Goal: Transaction & Acquisition: Purchase product/service

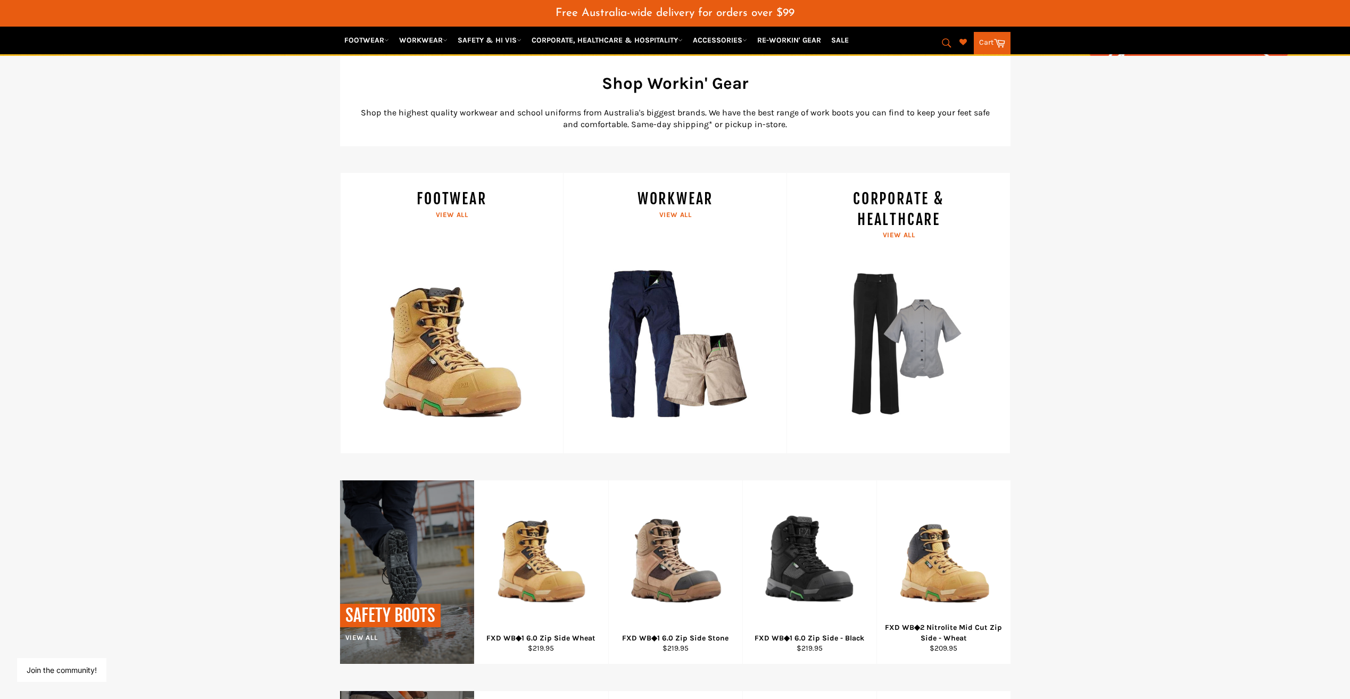
scroll to position [292, 0]
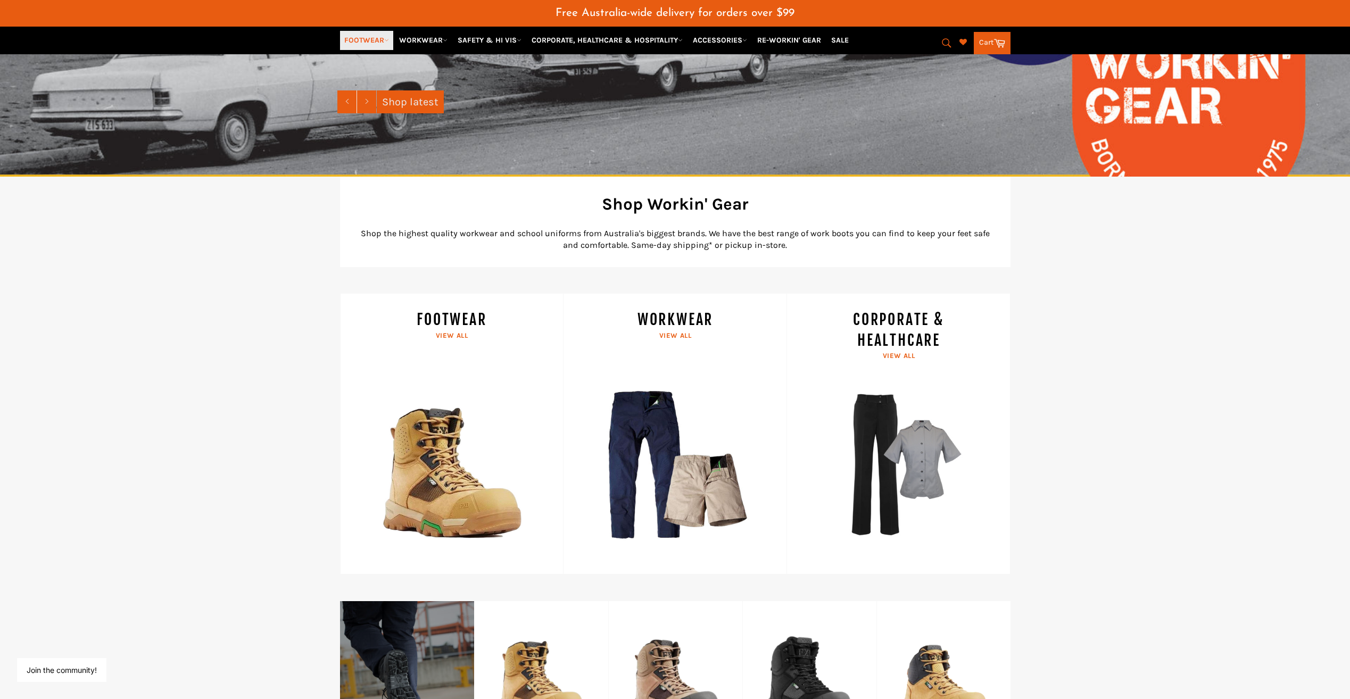
click at [383, 42] on link "FOOTWEAR" at bounding box center [366, 40] width 53 height 19
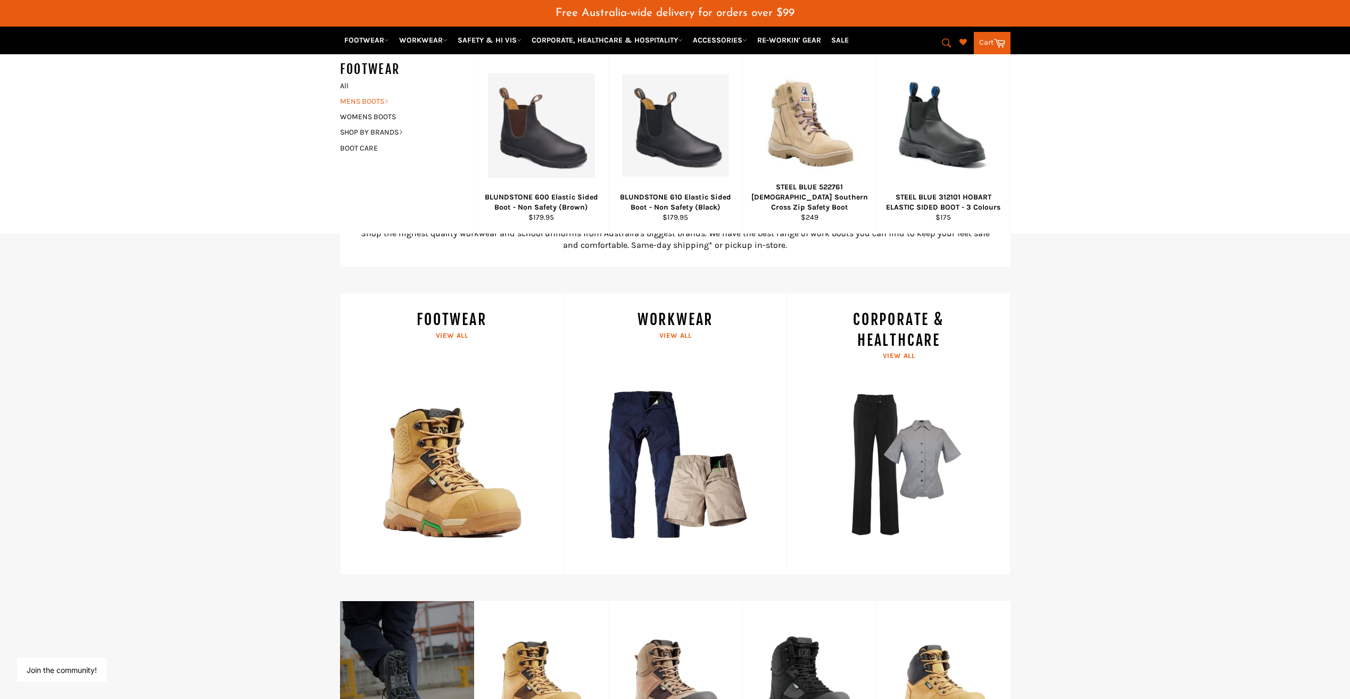
click at [370, 101] on link "MENS BOOTS" at bounding box center [399, 101] width 129 height 15
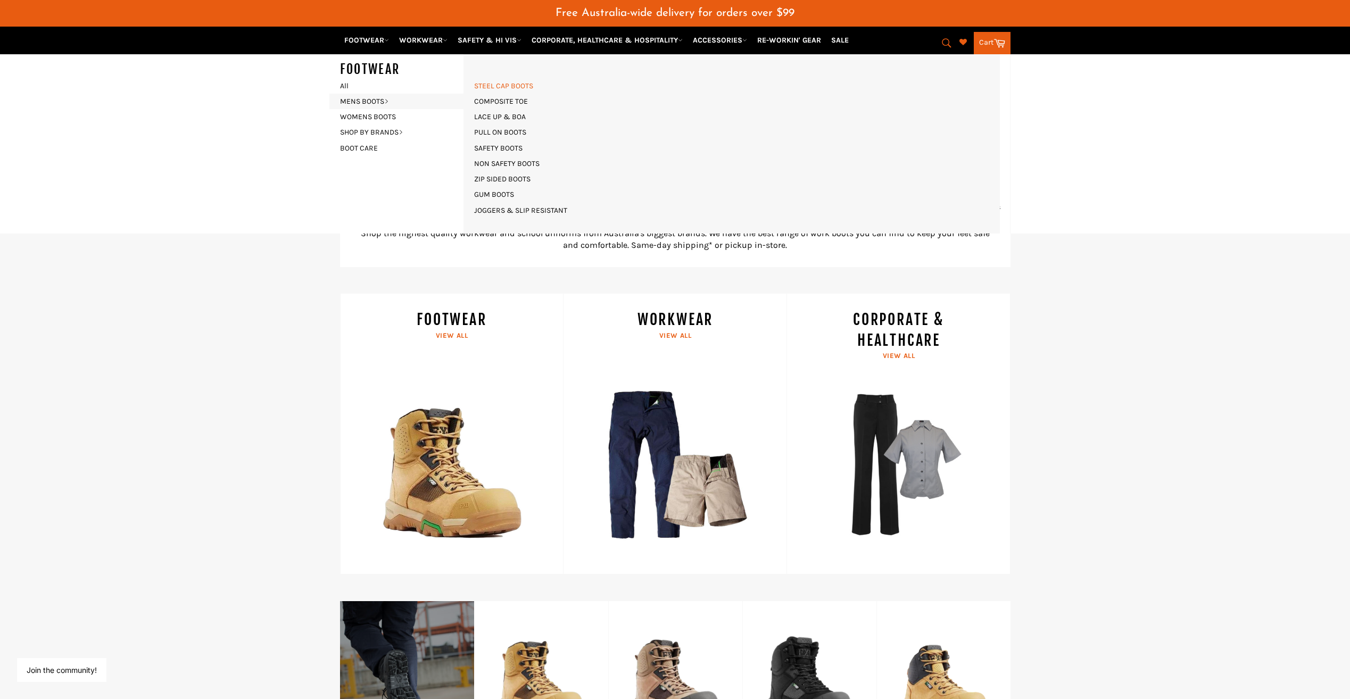
click at [529, 85] on link "STEEL CAP BOOTS" at bounding box center [504, 85] width 70 height 15
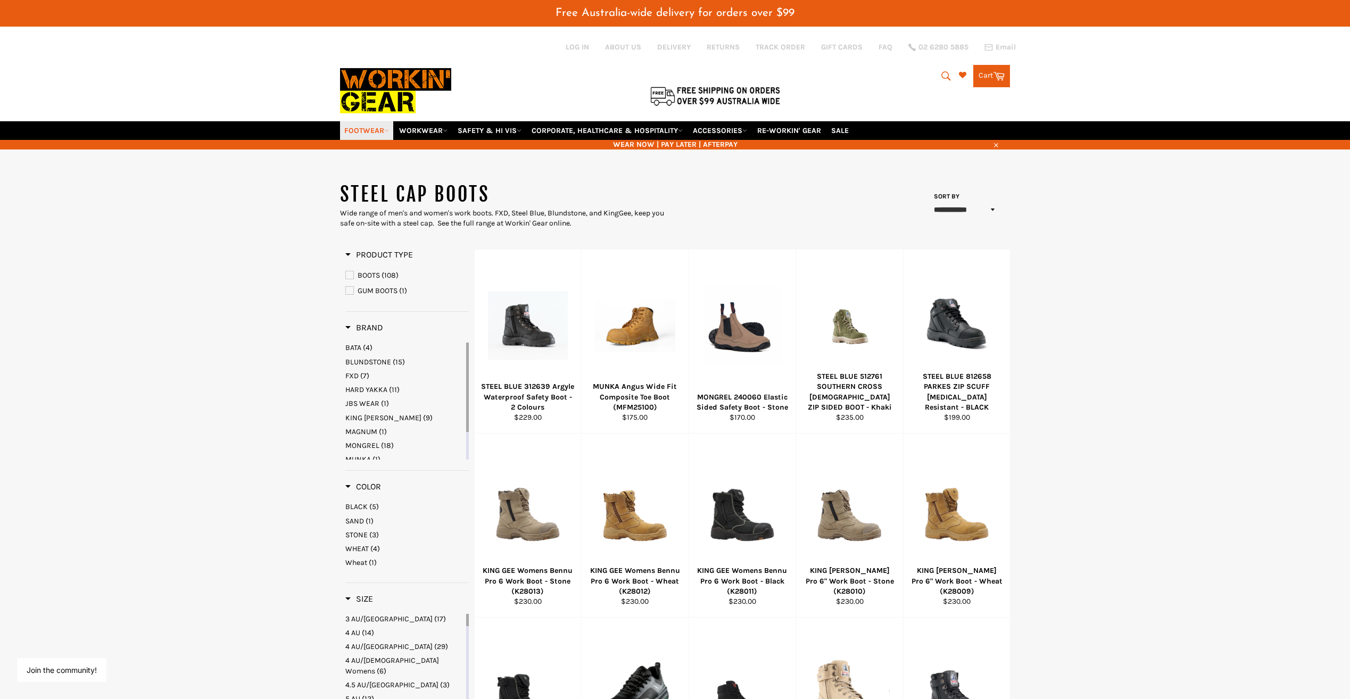
click at [373, 121] on link "FOOTWEAR" at bounding box center [366, 130] width 53 height 19
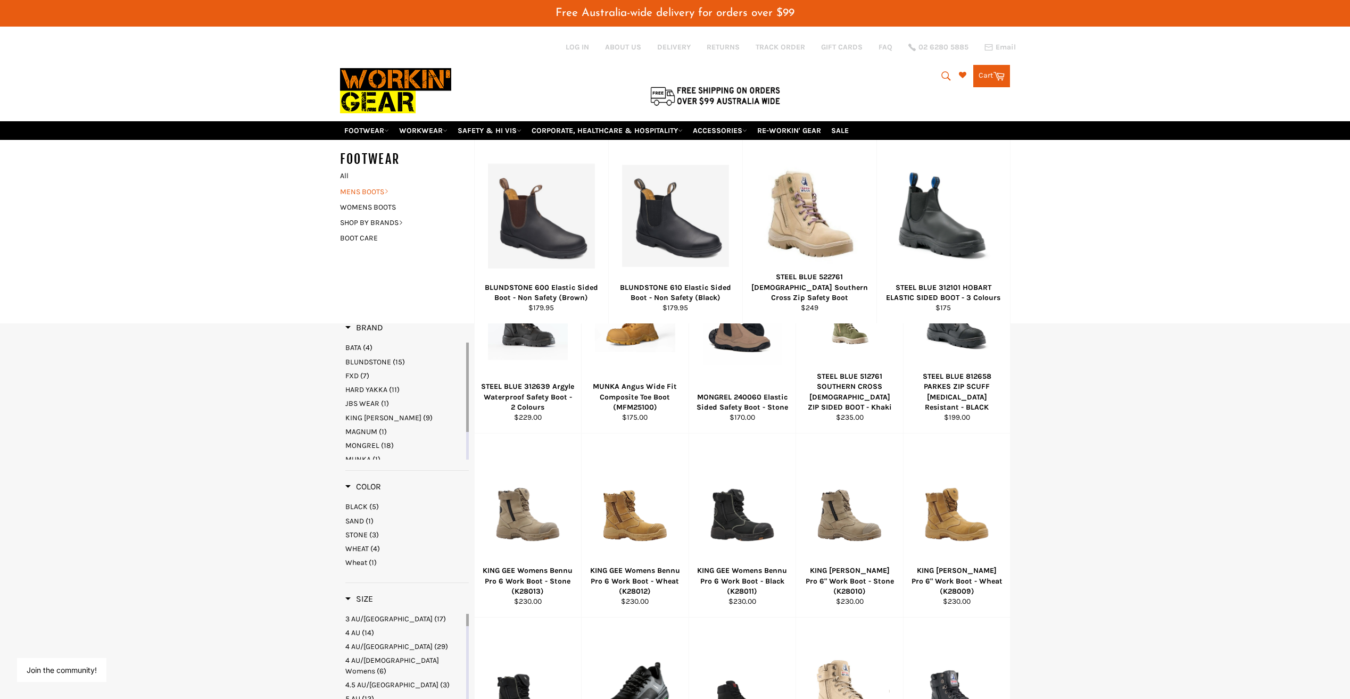
click at [374, 184] on link "MENS BOOTS" at bounding box center [399, 191] width 129 height 15
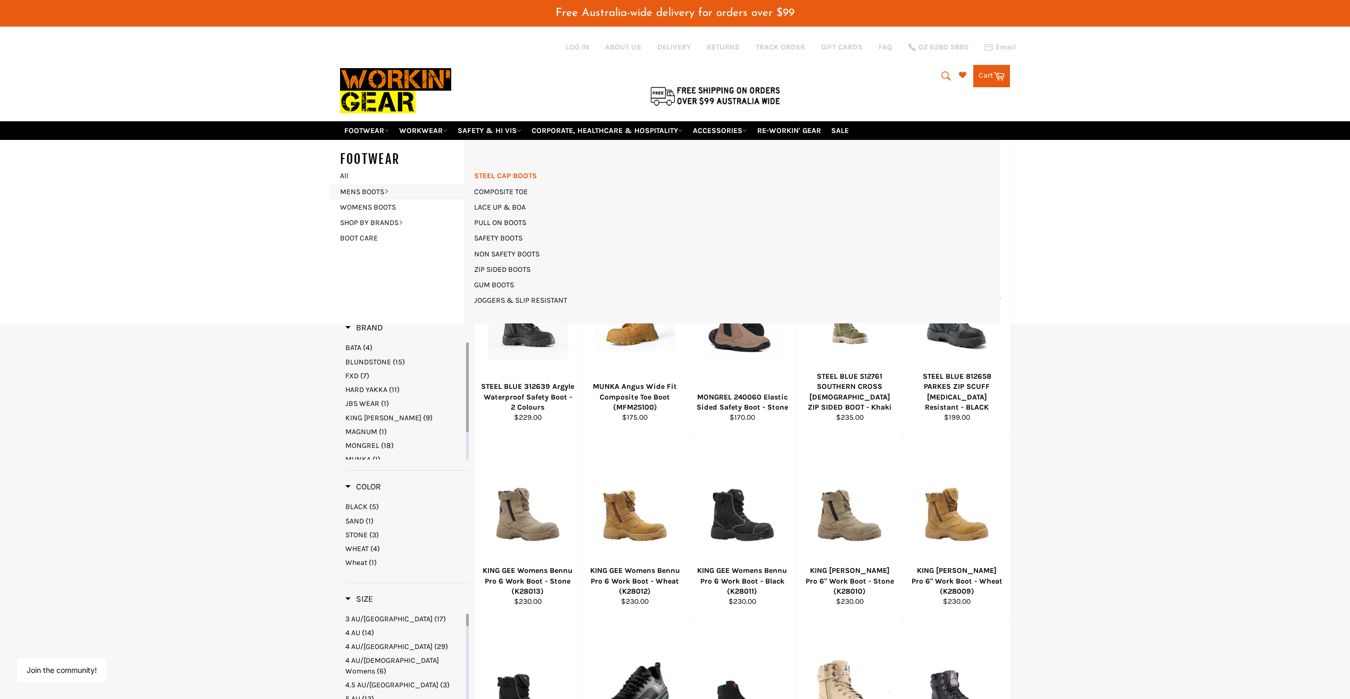
click at [518, 168] on link "STEEL CAP BOOTS" at bounding box center [505, 175] width 73 height 15
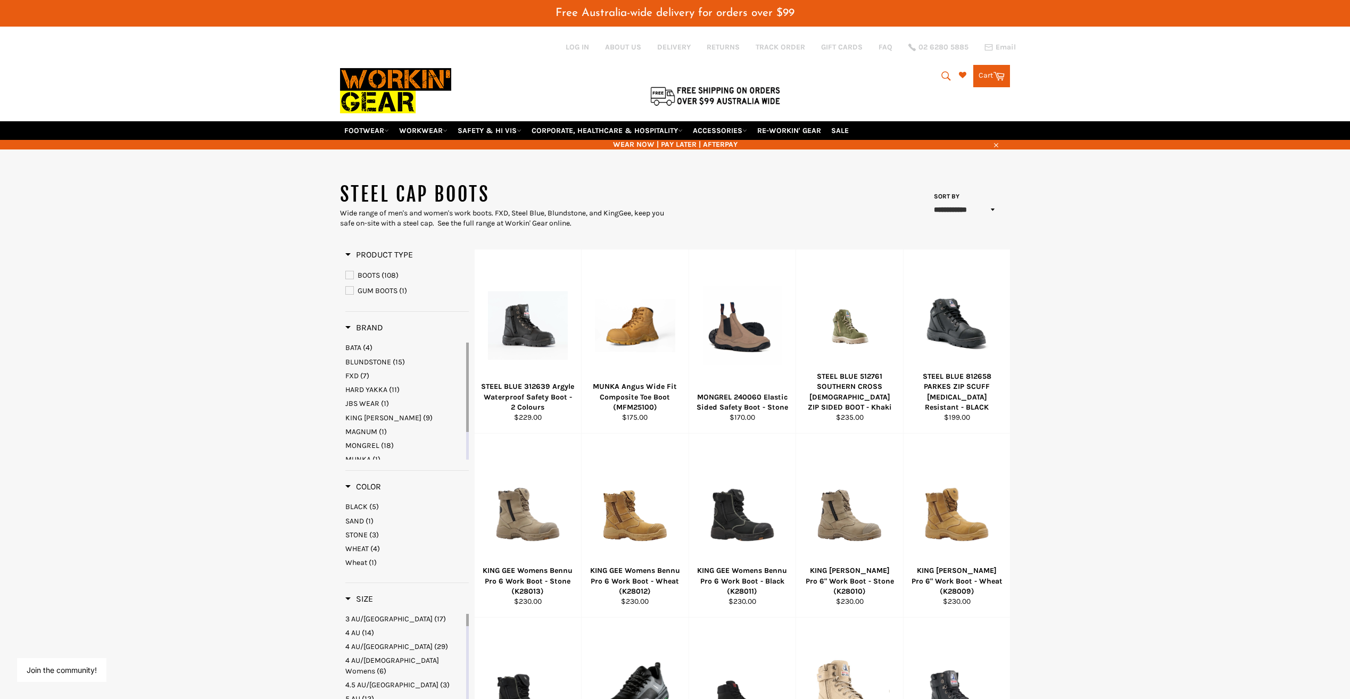
click at [1153, 273] on main "**********" at bounding box center [675, 626] width 1350 height 889
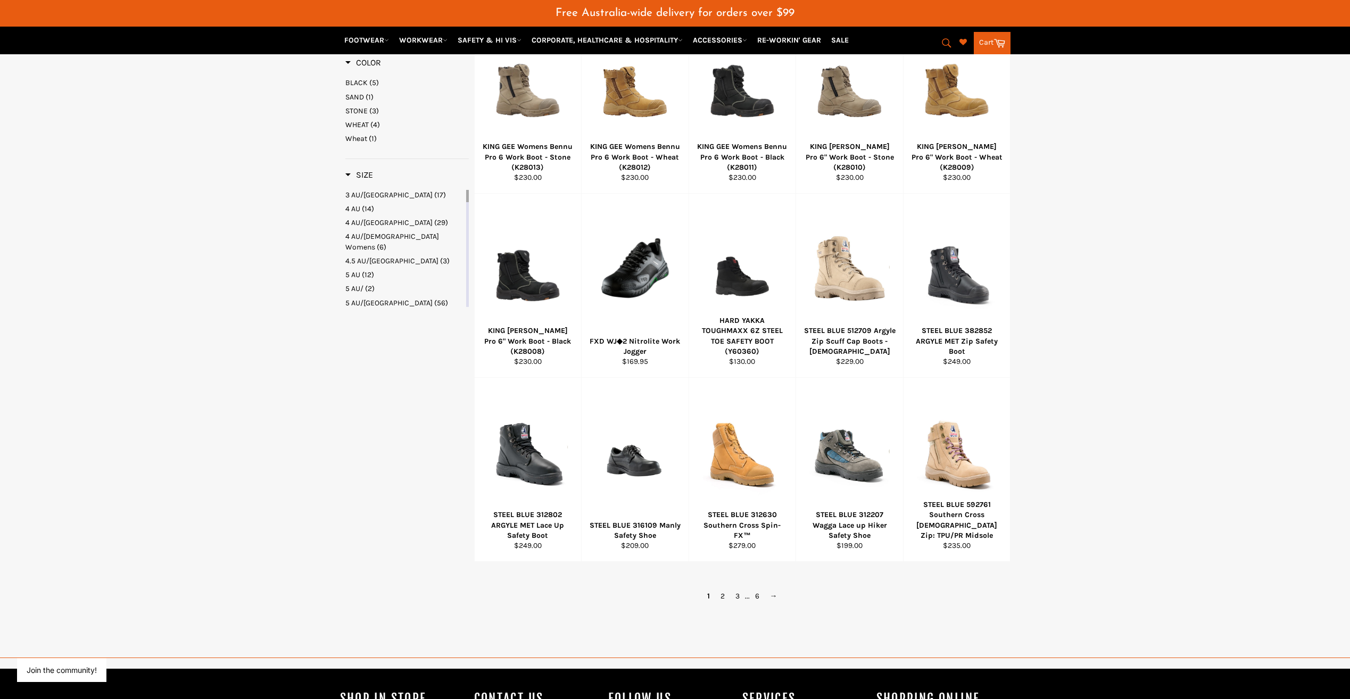
scroll to position [426, 0]
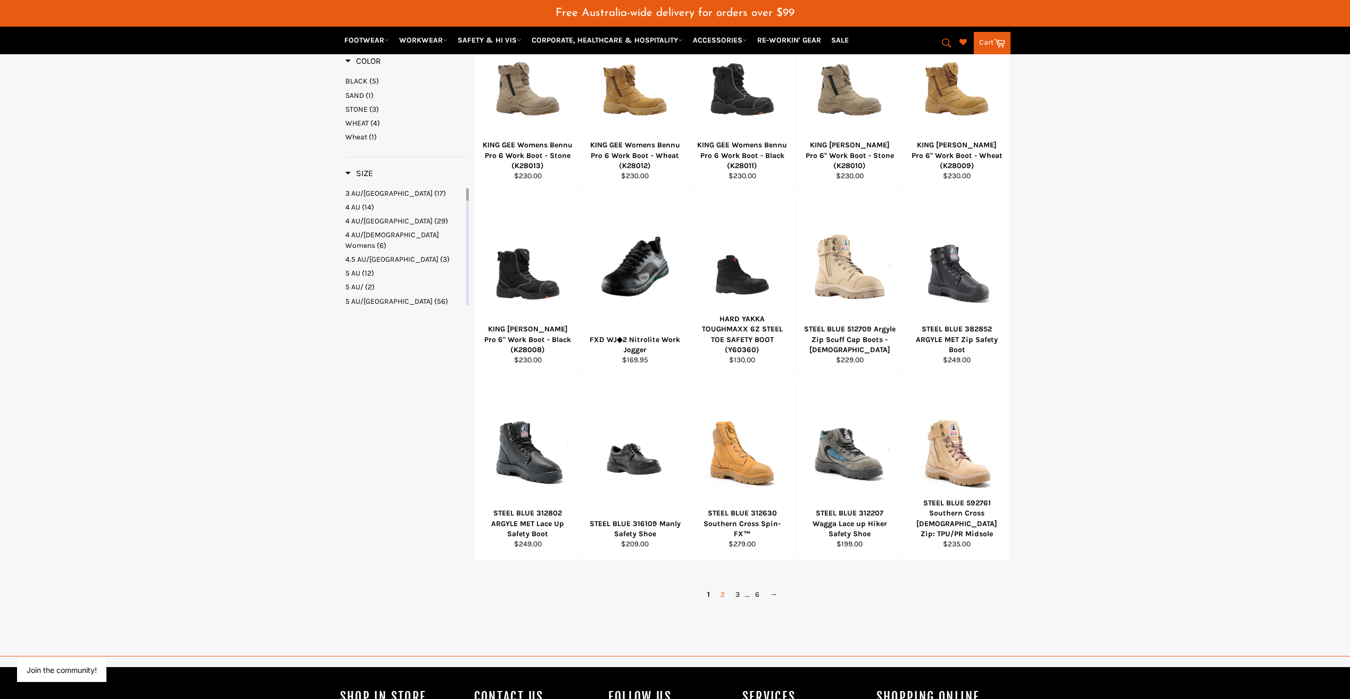
click at [722, 587] on link "2" at bounding box center [722, 594] width 15 height 15
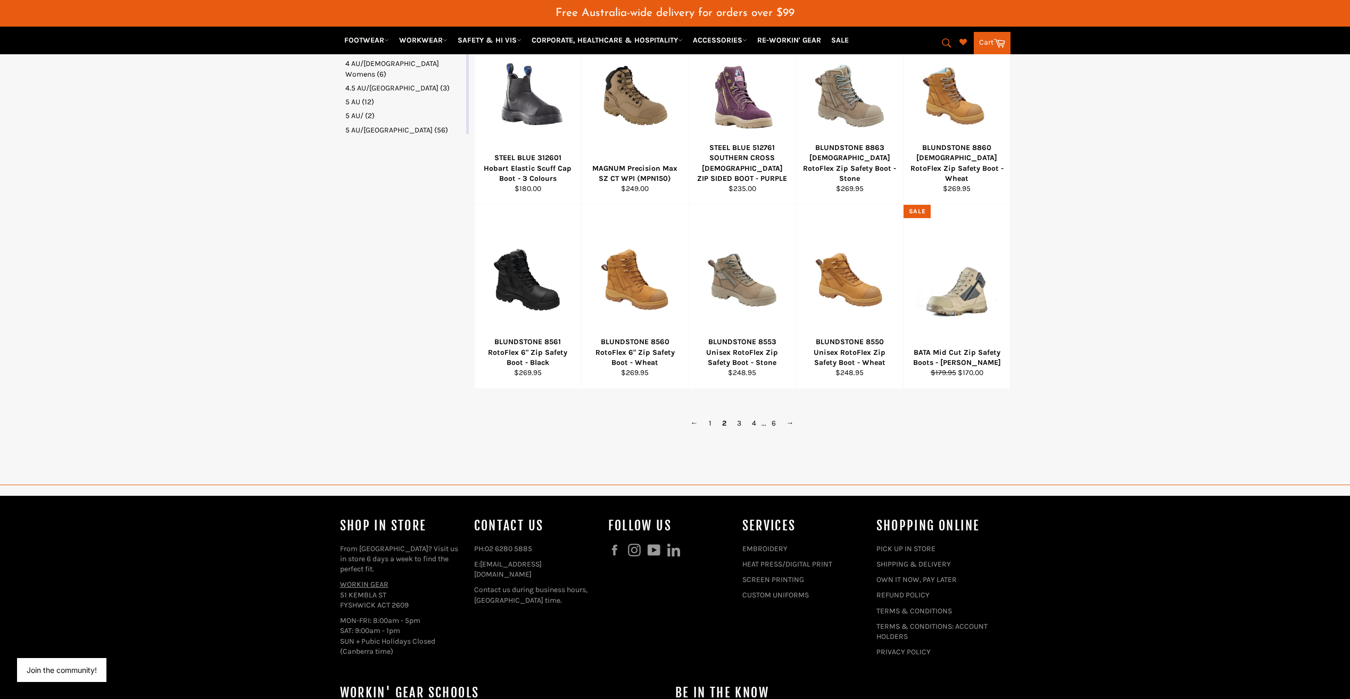
scroll to position [692, 0]
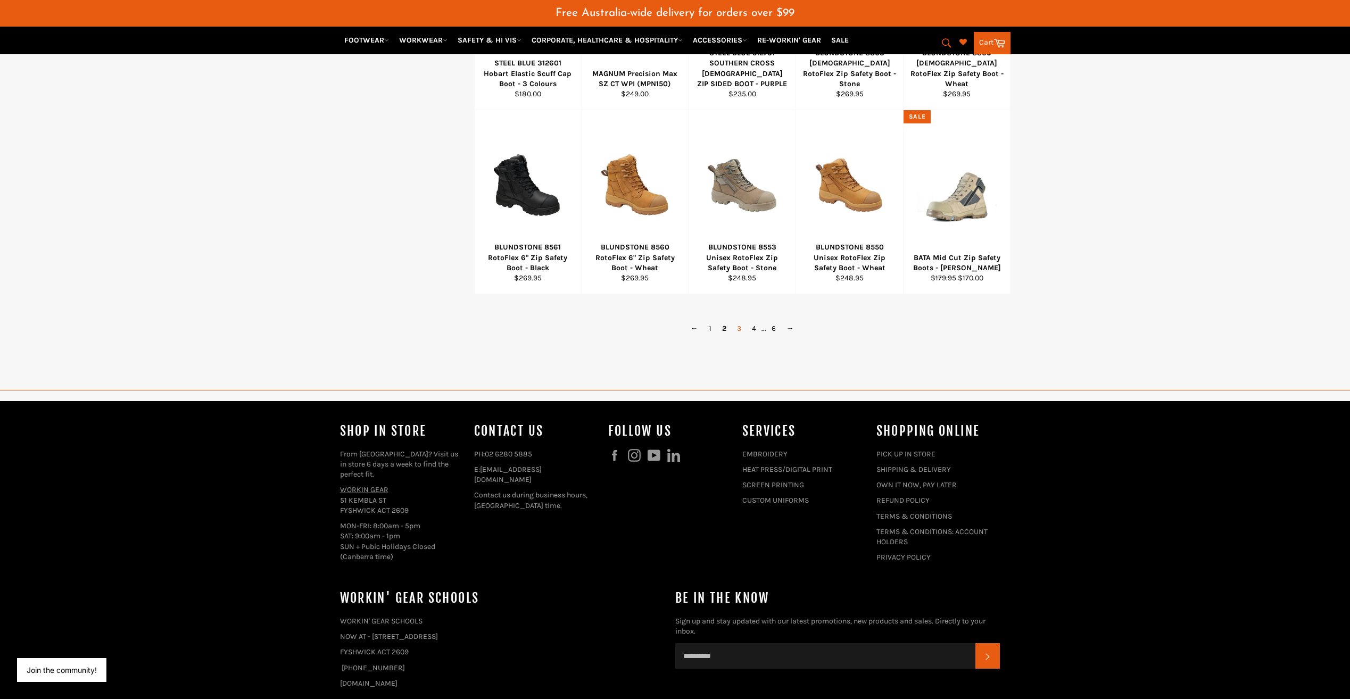
click at [738, 321] on link "3" at bounding box center [739, 328] width 15 height 15
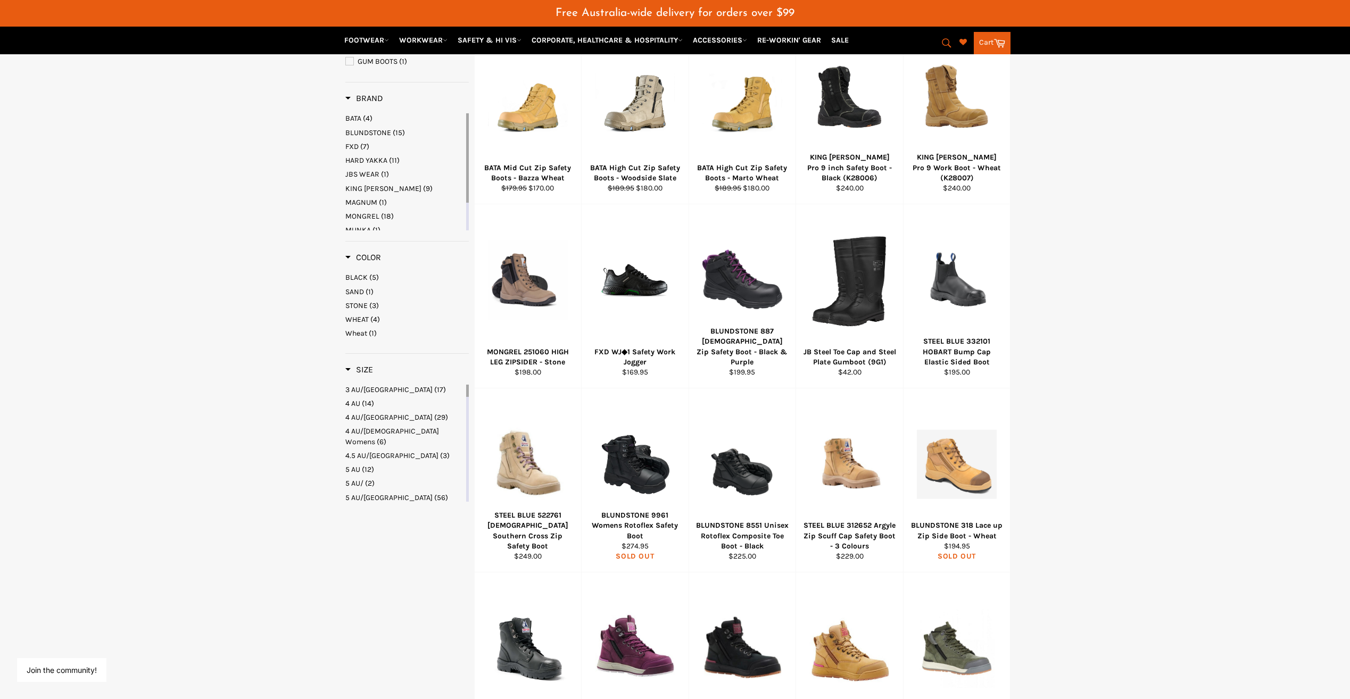
scroll to position [475, 0]
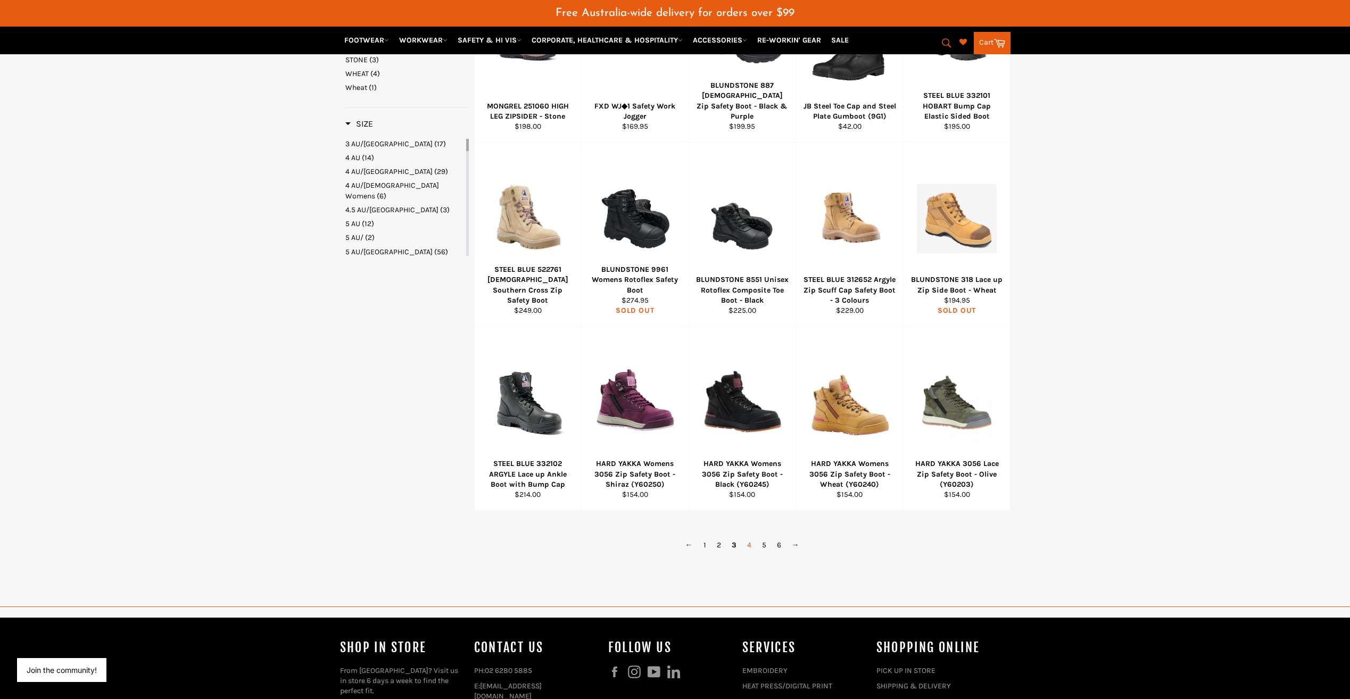
click at [750, 538] on link "4" at bounding box center [749, 545] width 15 height 15
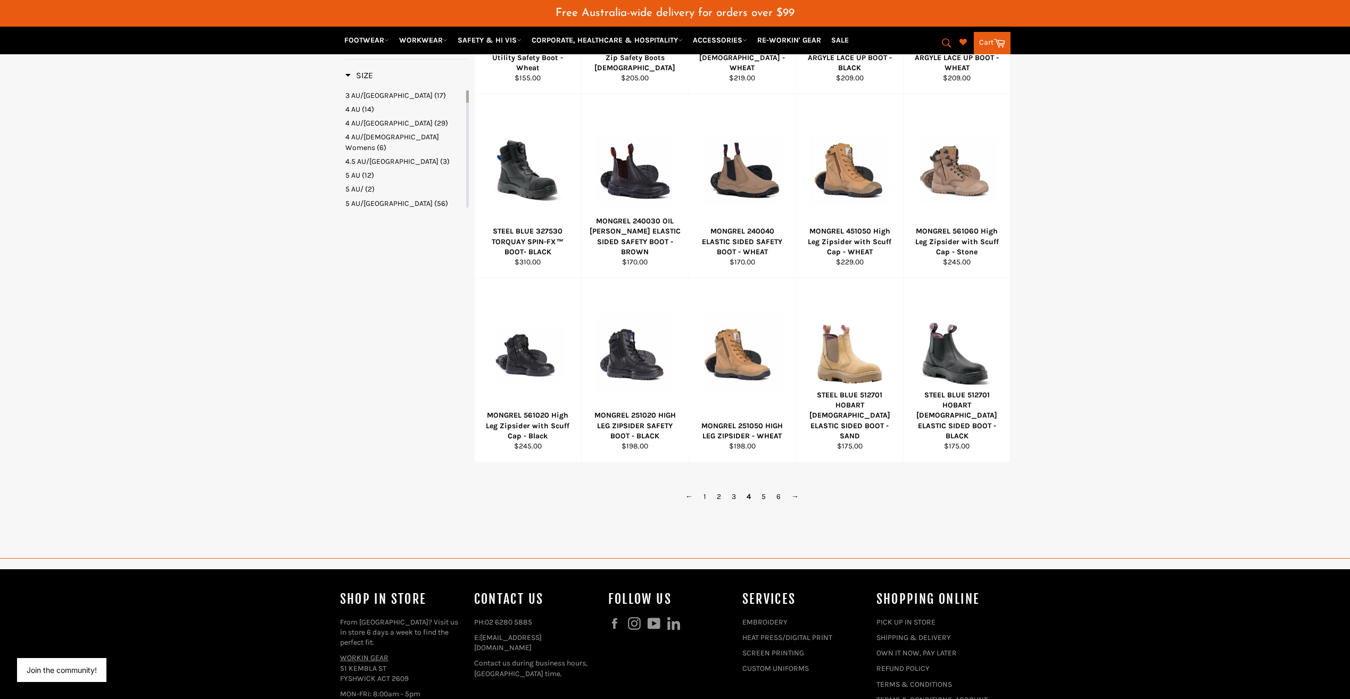
scroll to position [529, 0]
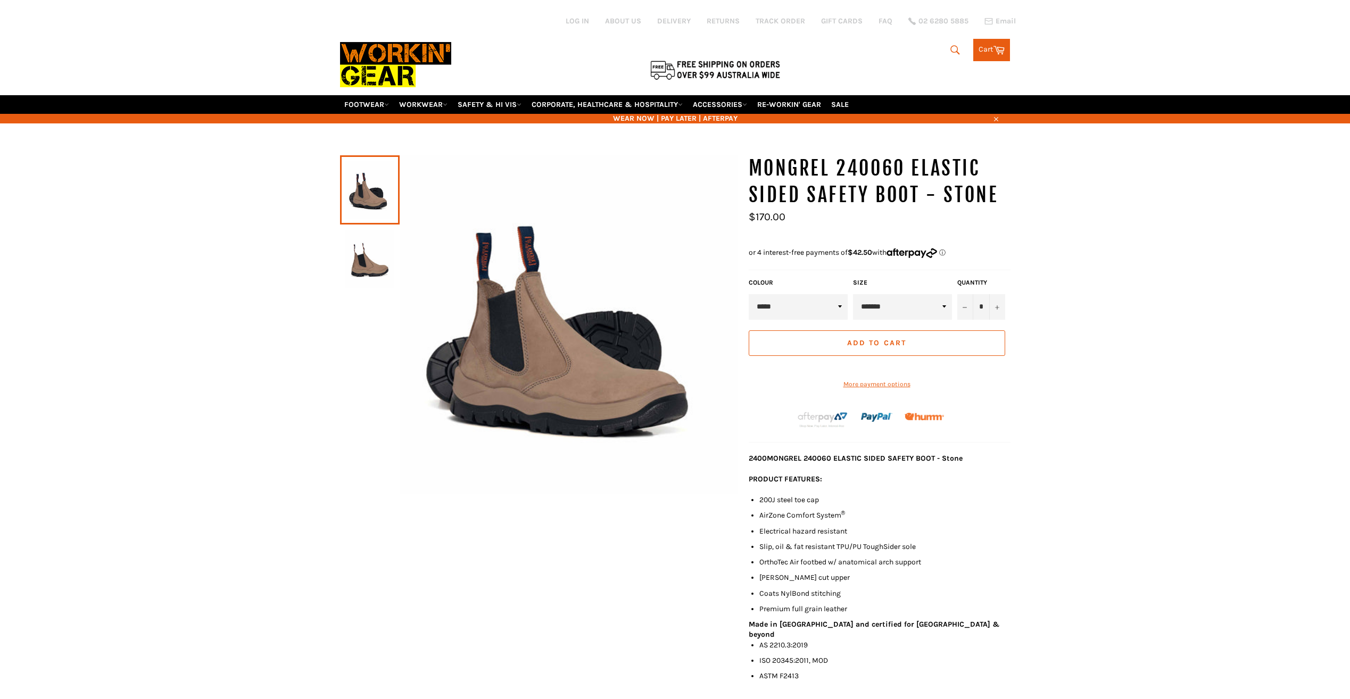
click at [367, 257] on img at bounding box center [369, 259] width 49 height 59
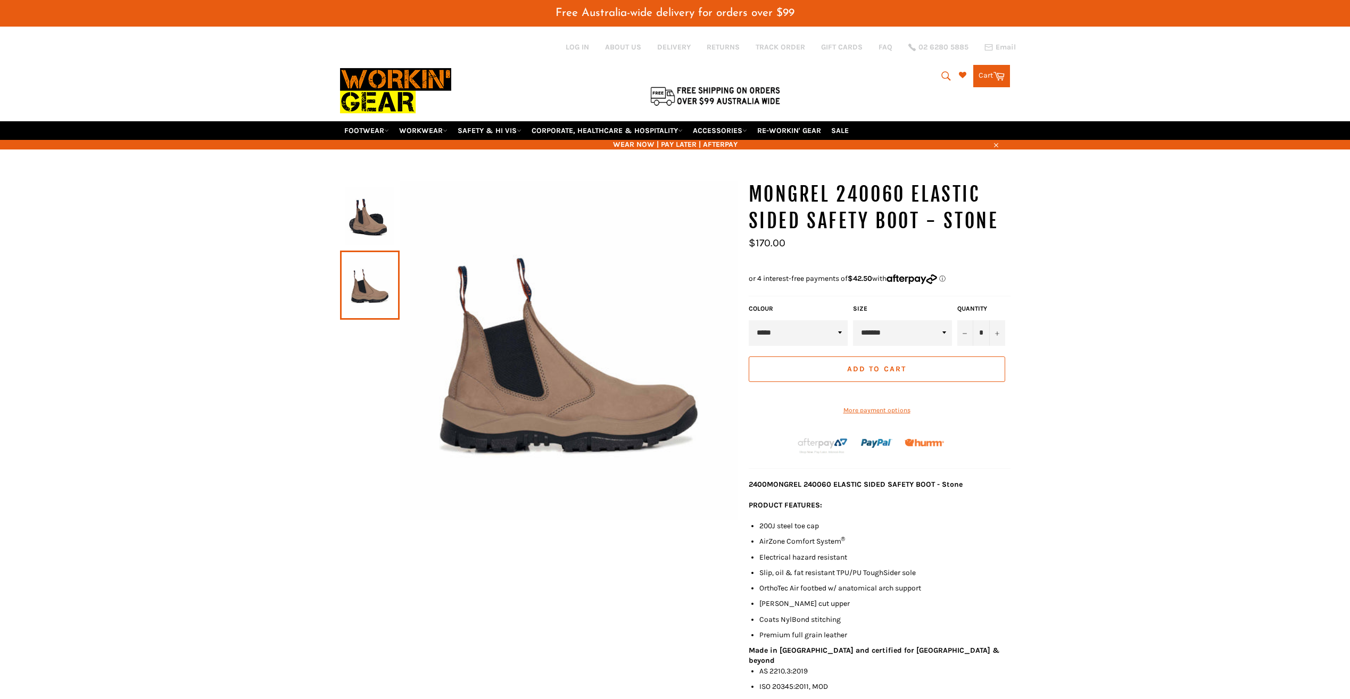
click at [368, 226] on img at bounding box center [369, 216] width 49 height 59
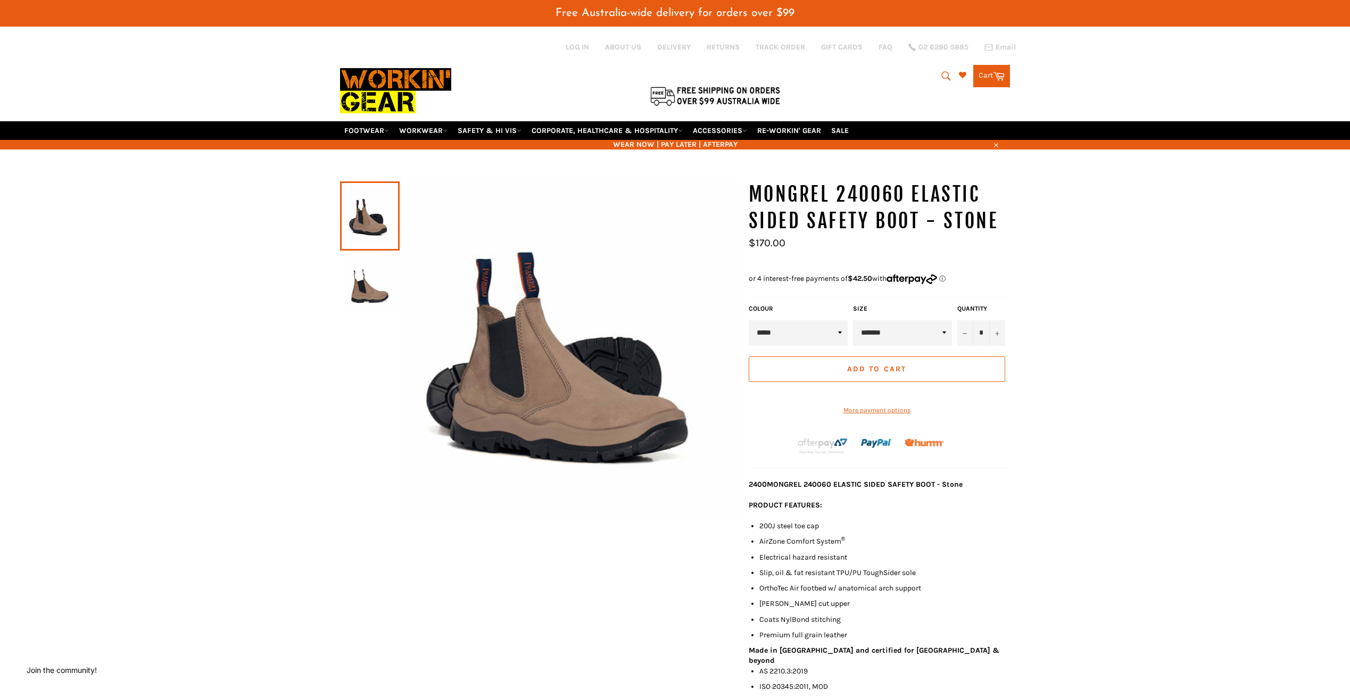
click at [841, 338] on select "*****" at bounding box center [798, 333] width 99 height 26
click at [594, 368] on img at bounding box center [569, 351] width 339 height 339
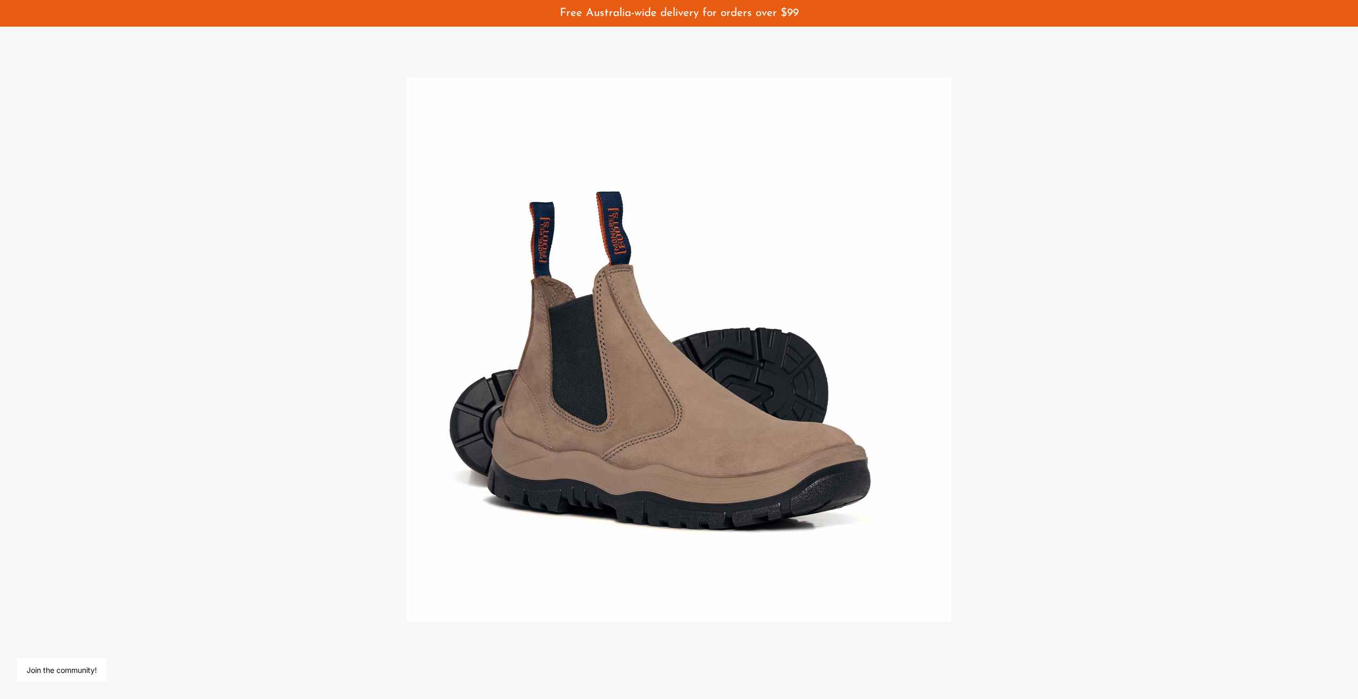
click at [518, 375] on div at bounding box center [679, 349] width 1358 height 699
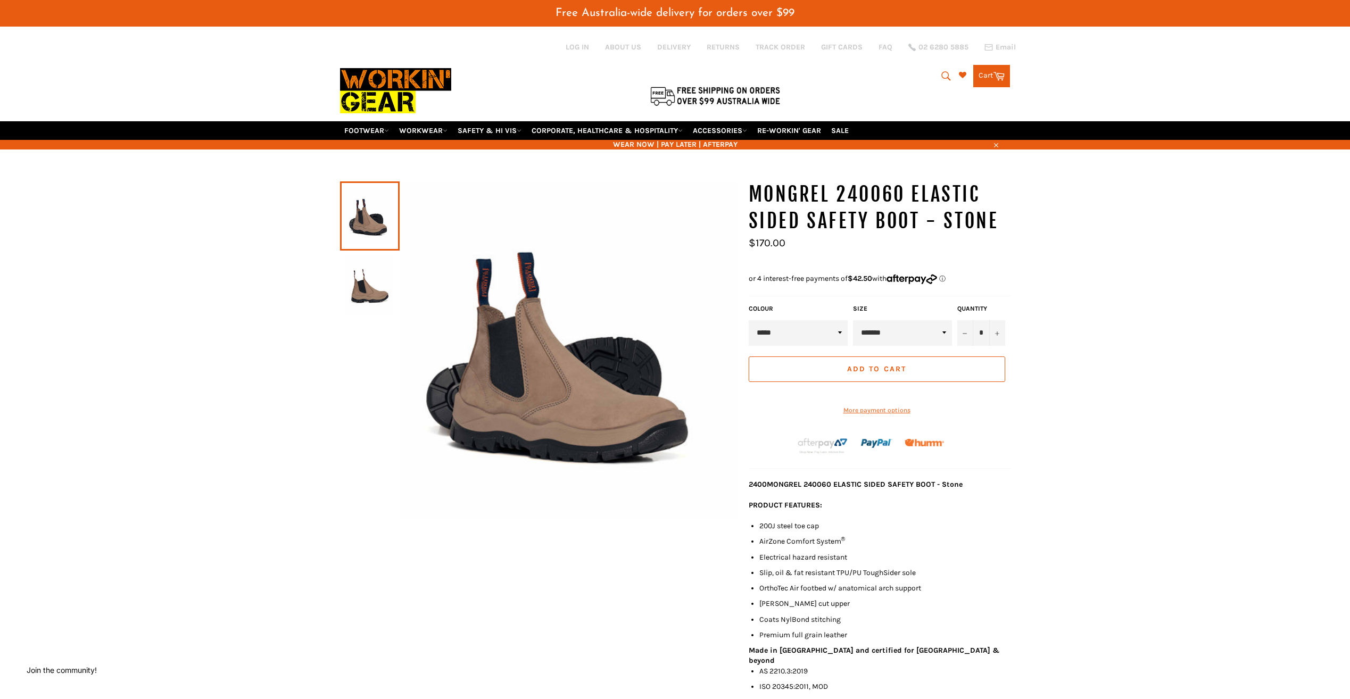
click at [369, 284] on img at bounding box center [369, 285] width 49 height 59
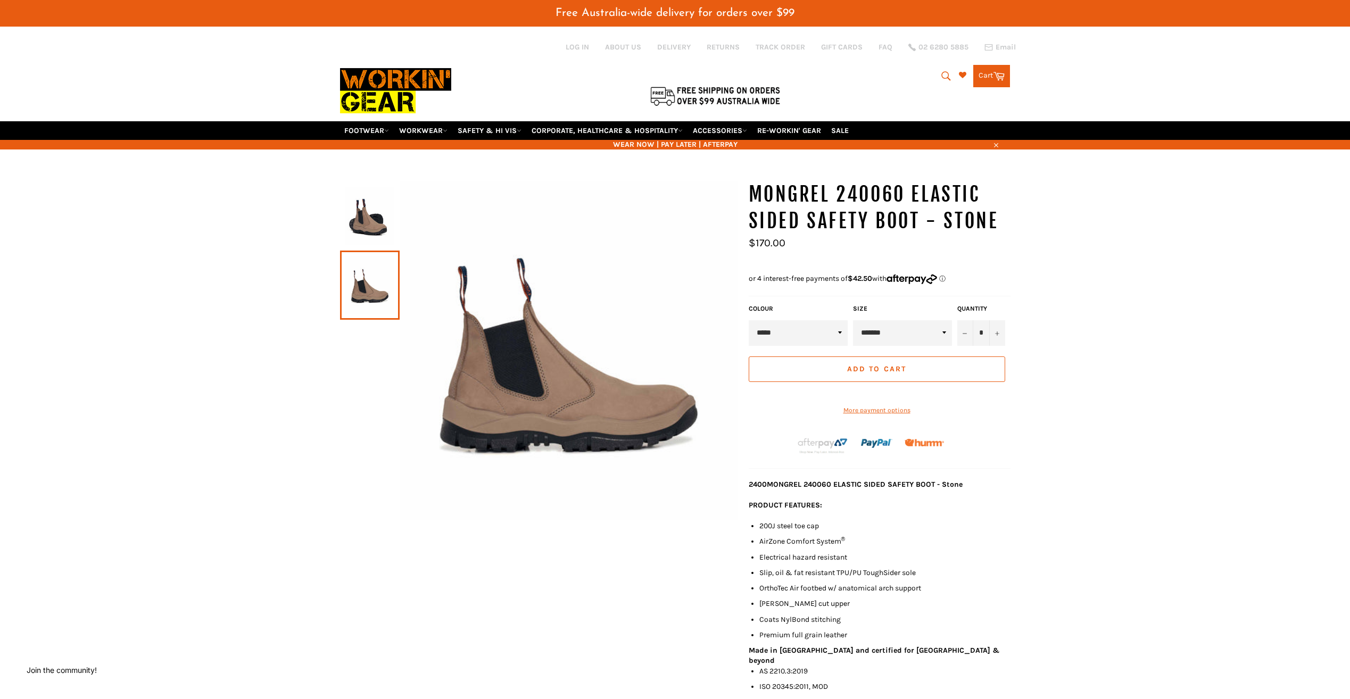
click at [521, 348] on img at bounding box center [569, 351] width 339 height 339
